Goal: Complete application form

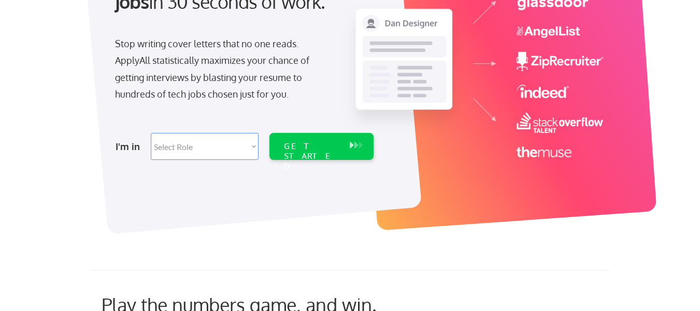
scroll to position [161, 0]
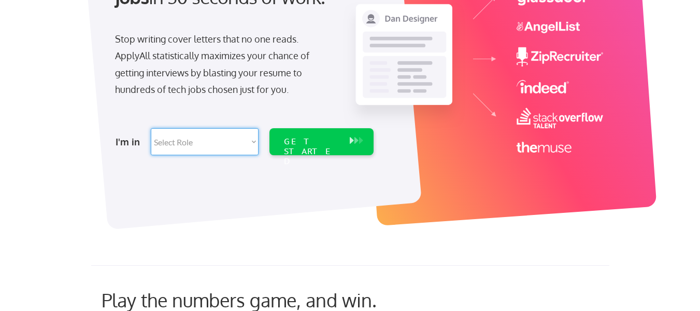
click at [255, 138] on select "Select Role Software Engineering Product Management Customer Success Sales UI/U…" at bounding box center [205, 141] width 108 height 27
select select ""hr_recruiting""
click at [151, 128] on select "Select Role Software Engineering Product Management Customer Success Sales UI/U…" at bounding box center [205, 141] width 108 height 27
select select ""hr_recruiting""
click at [343, 142] on div "GET STARTED" at bounding box center [312, 141] width 66 height 27
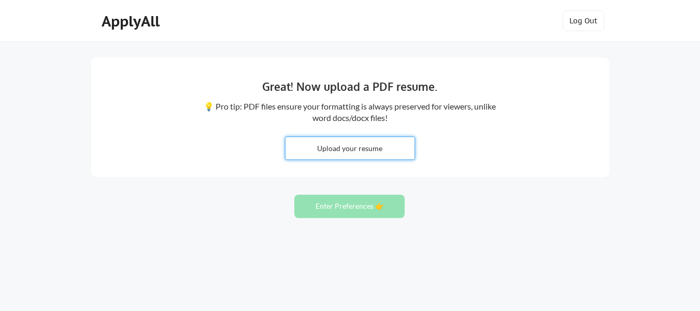
click at [344, 148] on input "file" at bounding box center [350, 148] width 129 height 22
type input "C:\fakepath\Asim HROD 2025.pdf"
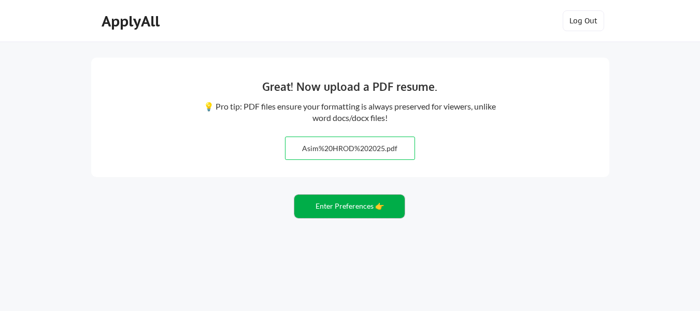
click at [362, 206] on button "Enter Preferences 👉" at bounding box center [349, 205] width 110 height 23
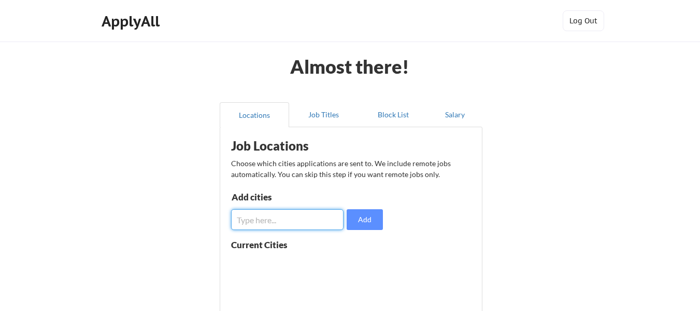
click at [304, 213] on input "input" at bounding box center [287, 219] width 112 height 21
type input "Lahore, Islamabad, Karachi, Faisalabad"
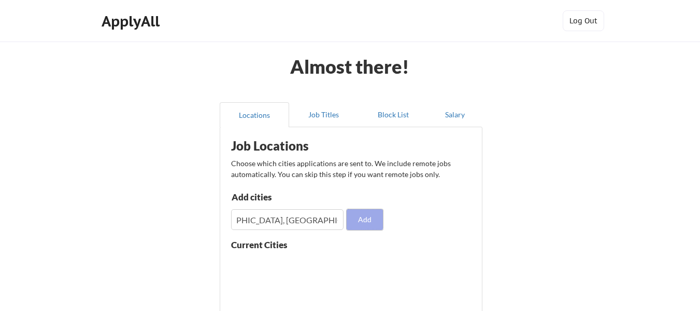
scroll to position [0, 0]
click at [361, 217] on button "Add" at bounding box center [365, 219] width 36 height 21
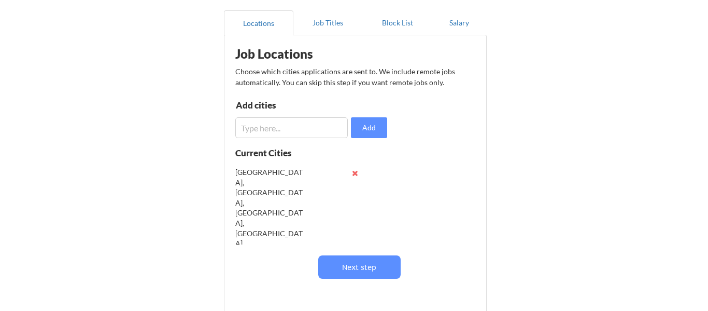
scroll to position [93, 0]
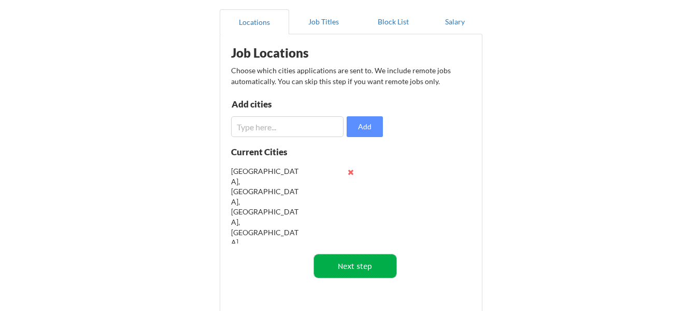
click at [370, 264] on button "Next step" at bounding box center [355, 265] width 82 height 23
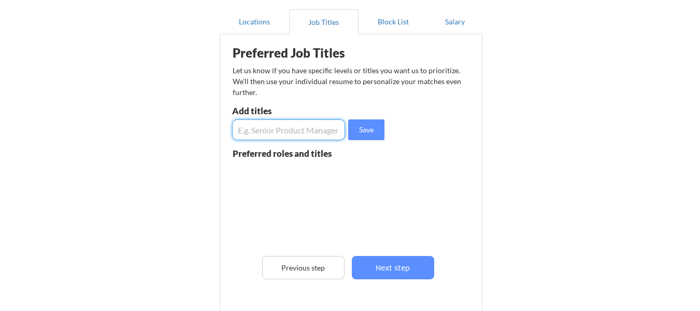
click at [266, 131] on input "input" at bounding box center [288, 129] width 113 height 21
type input "H"
type input "Head HR/ GM HR"
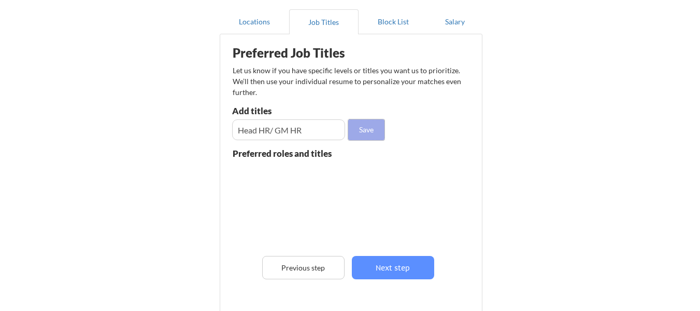
click at [365, 127] on button "Save" at bounding box center [366, 129] width 36 height 21
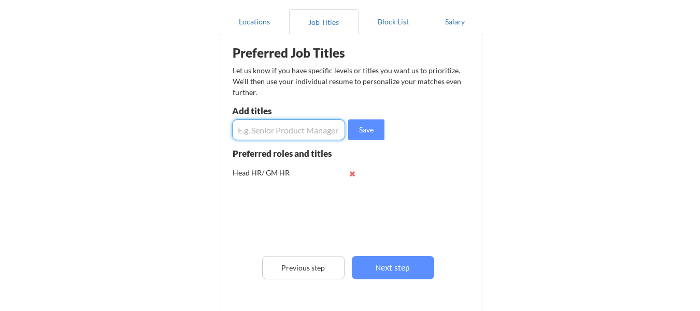
click at [274, 136] on input "input" at bounding box center [288, 129] width 113 height 21
type input "Director HR"
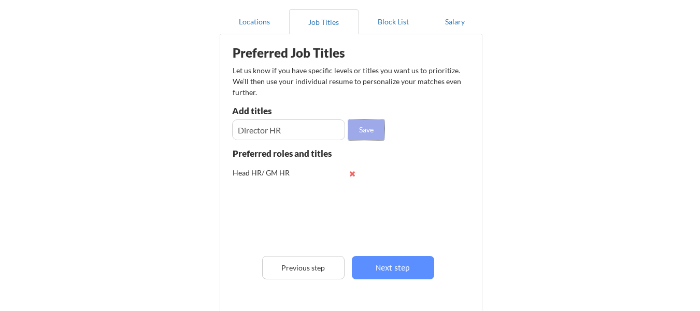
click at [369, 129] on button "Save" at bounding box center [366, 129] width 36 height 21
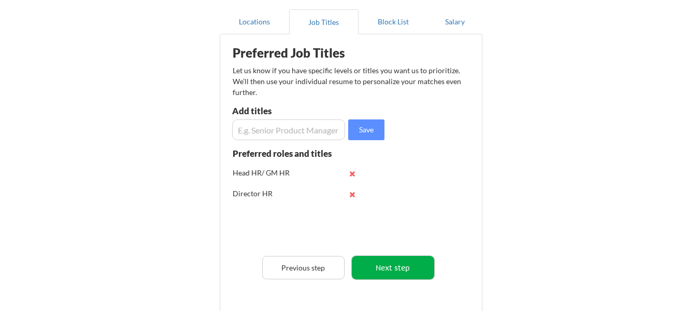
click at [397, 268] on button "Next step" at bounding box center [393, 267] width 82 height 23
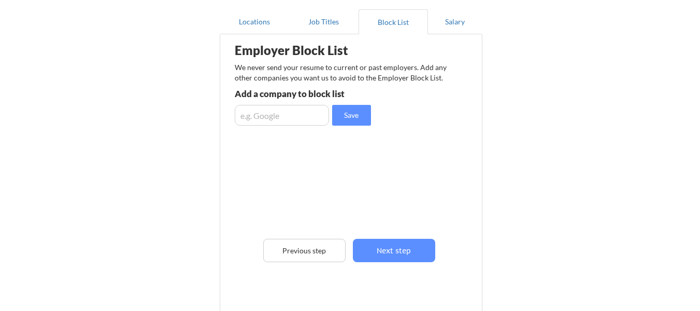
click at [291, 114] on input "input" at bounding box center [282, 115] width 94 height 21
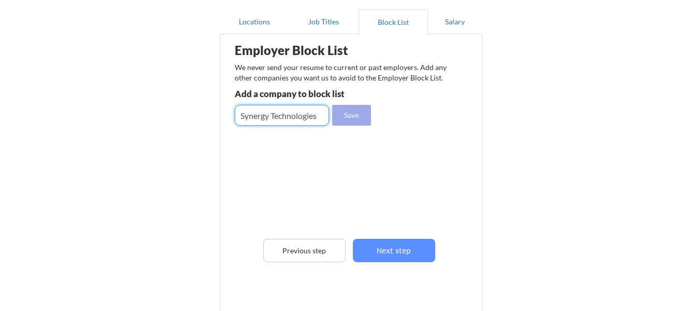
type input "Synergy Technologies"
click at [349, 114] on button "Save" at bounding box center [351, 115] width 39 height 21
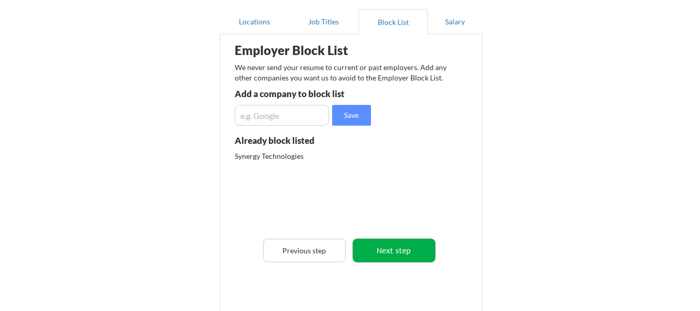
click at [404, 250] on button "Next step" at bounding box center [394, 249] width 82 height 23
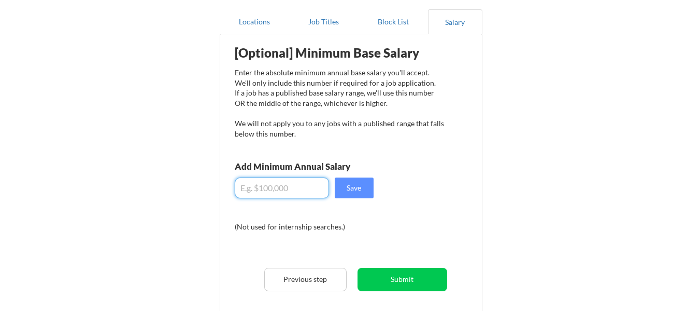
click at [274, 190] on input "input" at bounding box center [282, 187] width 94 height 21
click at [239, 187] on input "input" at bounding box center [282, 187] width 94 height 21
type input "$20,000"
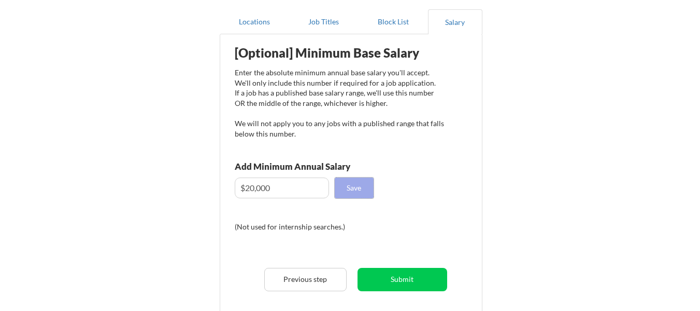
click at [349, 190] on button "Save" at bounding box center [354, 187] width 39 height 21
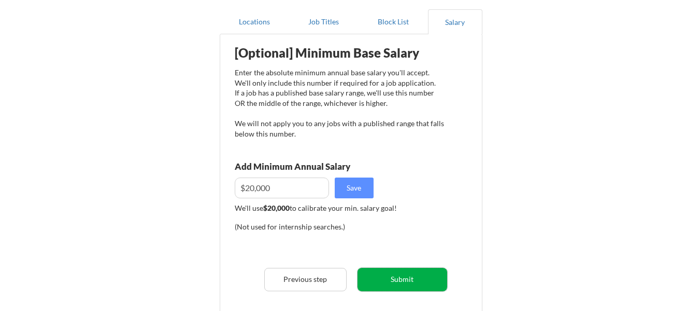
click at [411, 272] on button "Submit" at bounding box center [403, 278] width 90 height 23
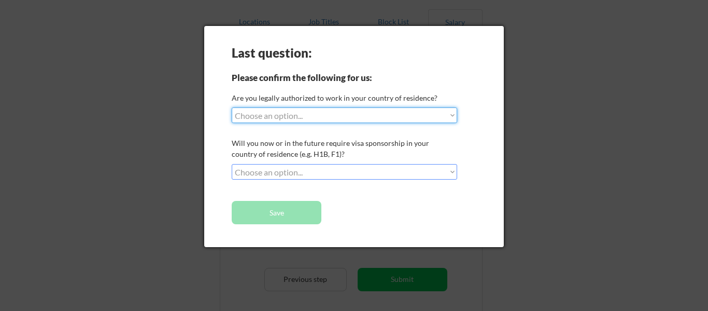
click at [450, 115] on select "Choose an option... Yes, I am a US Citizen Yes, I am a Canadian Citizen Yes, I …" at bounding box center [345, 115] width 226 height 16
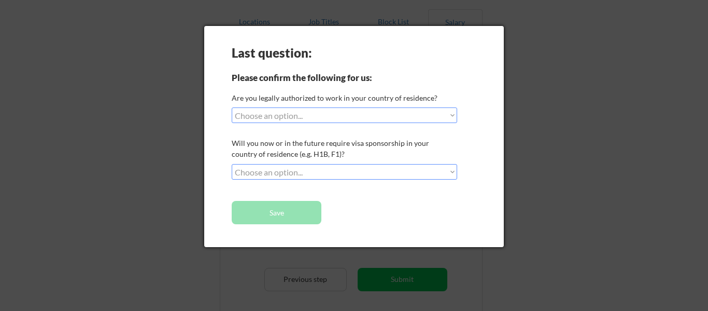
click at [561, 125] on div at bounding box center [354, 155] width 708 height 311
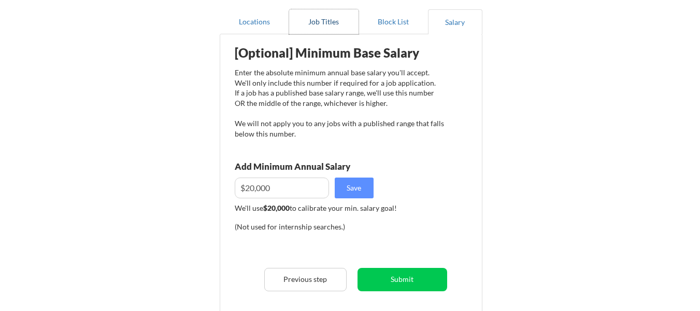
click at [331, 19] on button "Job Titles" at bounding box center [323, 21] width 69 height 25
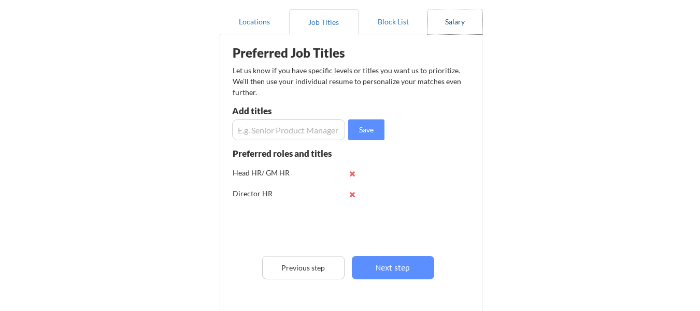
click at [451, 22] on button "Salary" at bounding box center [455, 21] width 54 height 25
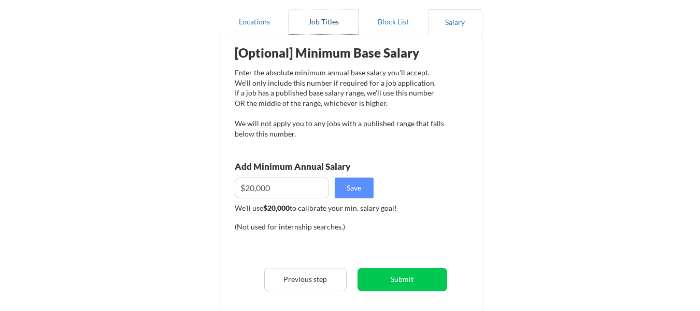
click at [323, 17] on button "Job Titles" at bounding box center [323, 21] width 69 height 25
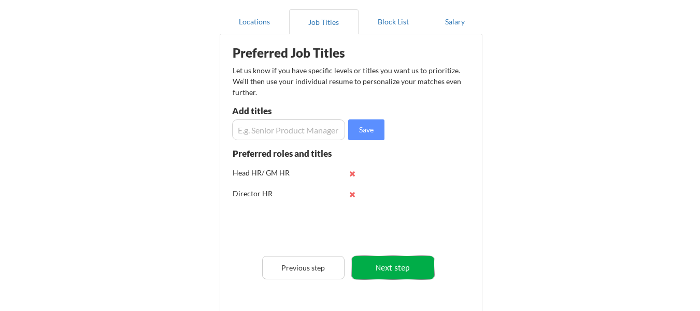
click at [397, 271] on button "Next step" at bounding box center [393, 267] width 82 height 23
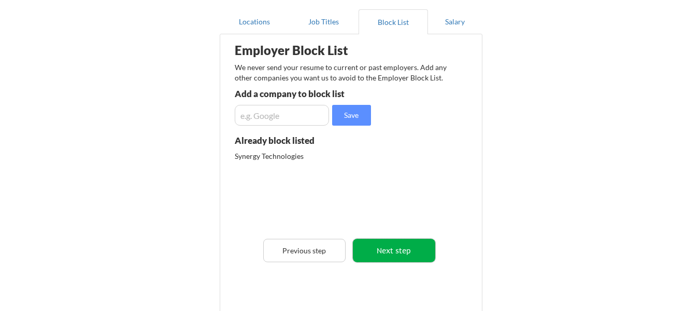
click at [396, 242] on button "Next step" at bounding box center [394, 249] width 82 height 23
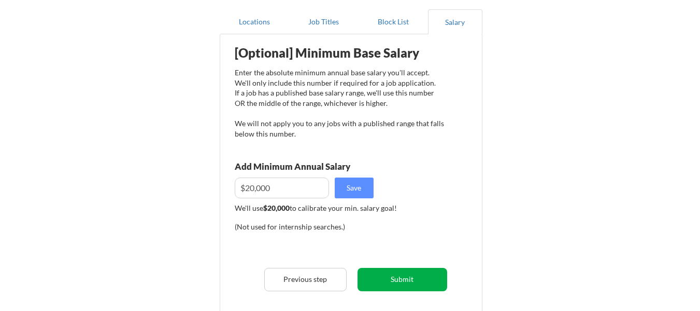
click at [405, 276] on button "Submit" at bounding box center [403, 278] width 90 height 23
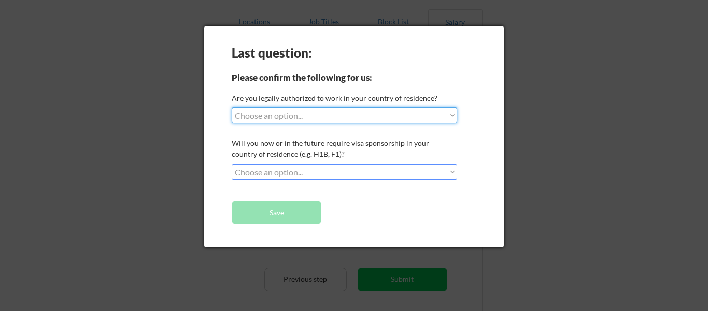
click at [402, 113] on select "Choose an option... Yes, I am a US Citizen Yes, I am a Canadian Citizen Yes, I …" at bounding box center [345, 115] width 226 height 16
select select ""yes__i_am_here_on_a_visa__h1b__opt__etc__""
click at [232, 107] on select "Choose an option... Yes, I am a US Citizen Yes, I am a Canadian Citizen Yes, I …" at bounding box center [345, 115] width 226 height 16
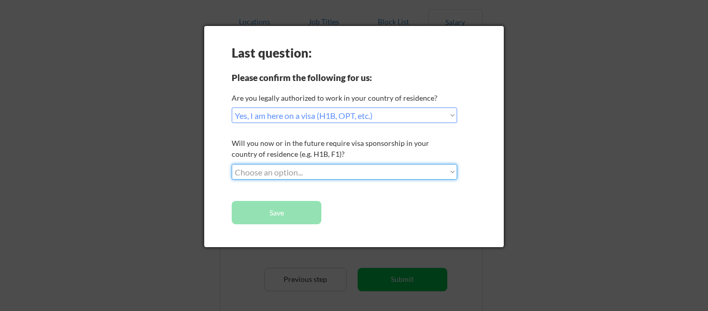
click at [398, 166] on select "Choose an option... No, I will not need sponsorship Yes, I will need sponsorship" at bounding box center [345, 172] width 226 height 16
select select ""no__i_will_not_need_sponsorship""
click at [232, 164] on select "Choose an option... No, I will not need sponsorship Yes, I will need sponsorship" at bounding box center [345, 172] width 226 height 16
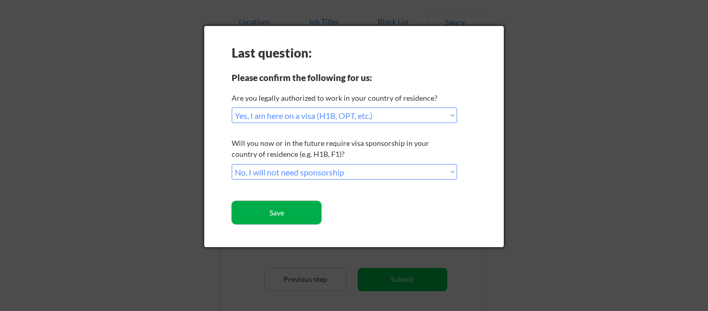
click at [275, 205] on button "Save" at bounding box center [277, 212] width 90 height 23
